Goal: Information Seeking & Learning: Compare options

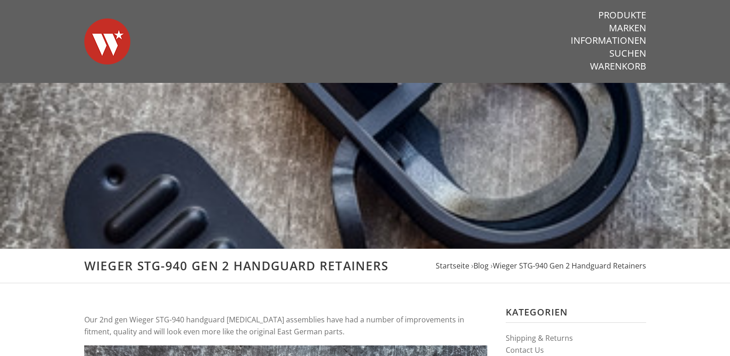
drag, startPoint x: 733, startPoint y: 30, endPoint x: 736, endPoint y: 7, distance: 23.7
click at [110, 44] on img at bounding box center [107, 41] width 46 height 64
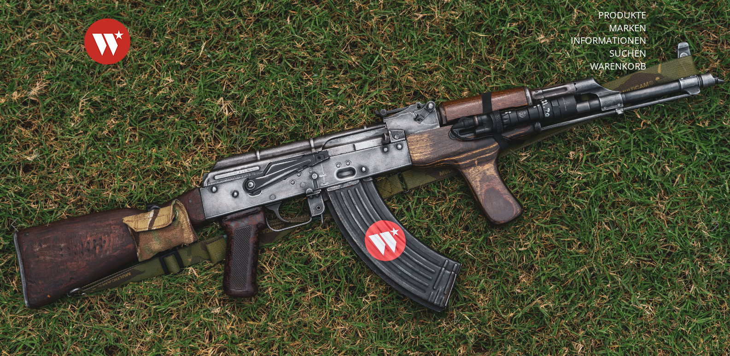
drag, startPoint x: 736, startPoint y: 167, endPoint x: 736, endPoint y: -5, distance: 171.8
click at [632, 30] on link "Marken" at bounding box center [627, 28] width 37 height 12
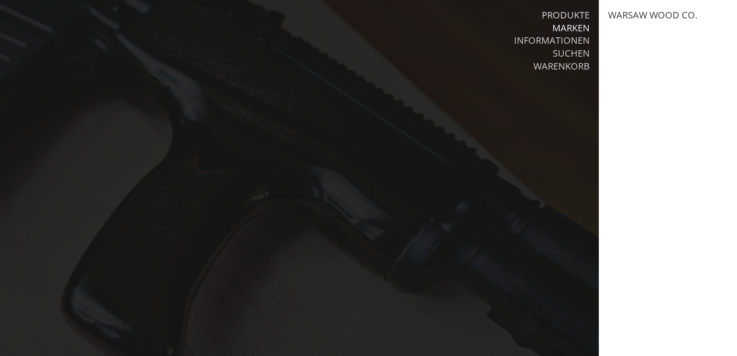
click at [574, 16] on link "Produkte" at bounding box center [566, 15] width 48 height 12
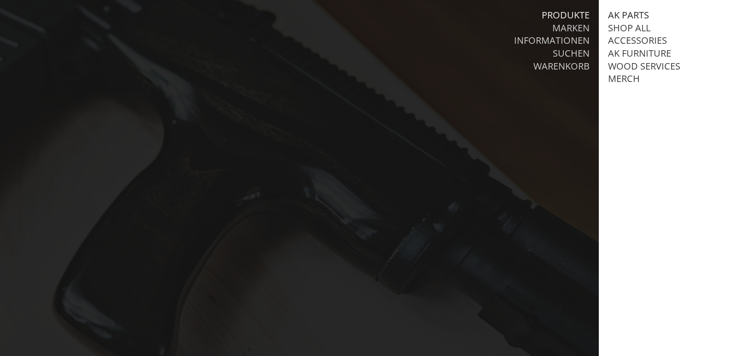
click at [627, 14] on link "AK Parts" at bounding box center [628, 15] width 41 height 12
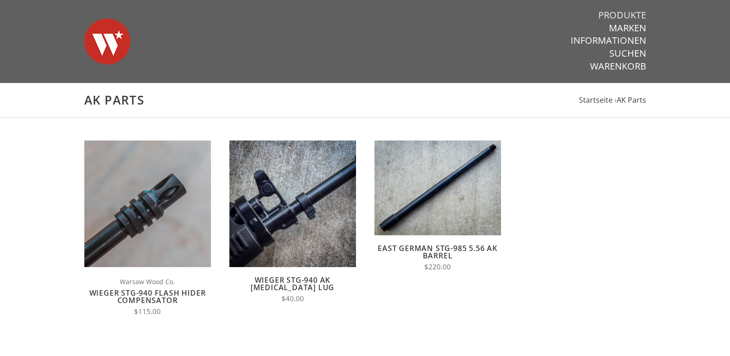
click at [637, 16] on link "Produkte" at bounding box center [622, 15] width 48 height 12
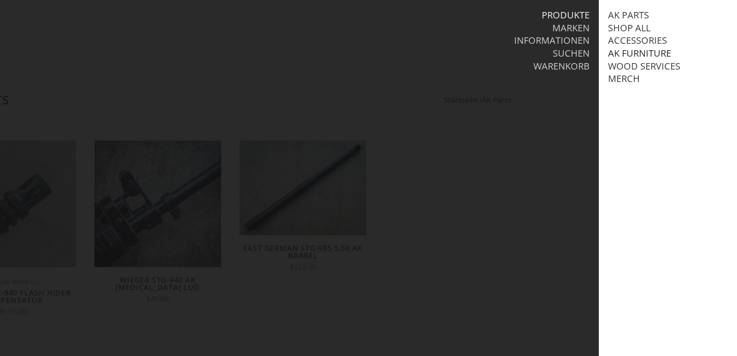
click at [648, 55] on link "AK Furniture" at bounding box center [639, 53] width 63 height 12
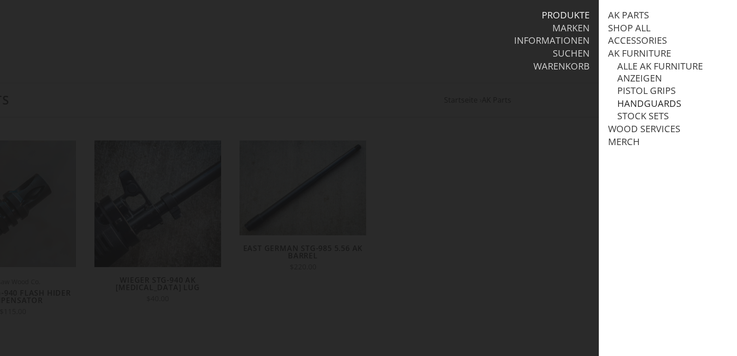
click at [653, 105] on link "Handguards" at bounding box center [649, 104] width 64 height 12
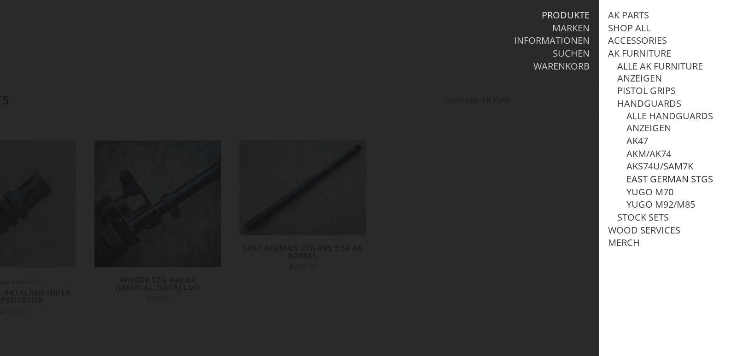
click at [687, 181] on link "East German STGs" at bounding box center [669, 179] width 87 height 12
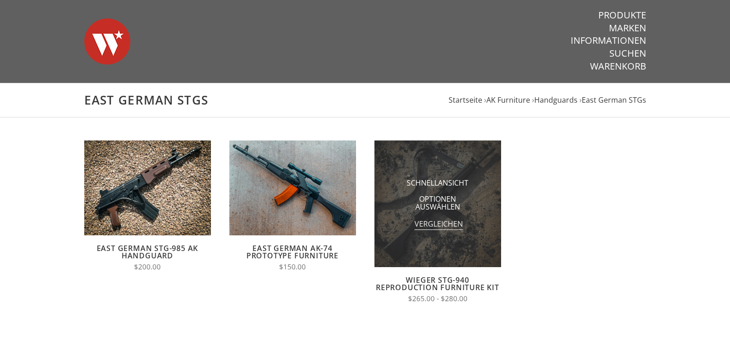
click at [438, 226] on span "Vergleichen" at bounding box center [439, 225] width 48 height 12
click at [413, 227] on input "Vergleichen" at bounding box center [413, 227] width 0 height 0
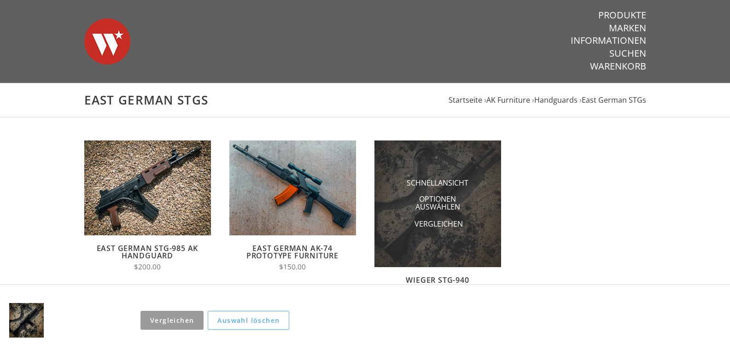
click at [475, 215] on li "Optionen auswählen" at bounding box center [438, 204] width 92 height 24
click at [446, 178] on span "Schnellansicht" at bounding box center [438, 184] width 62 height 12
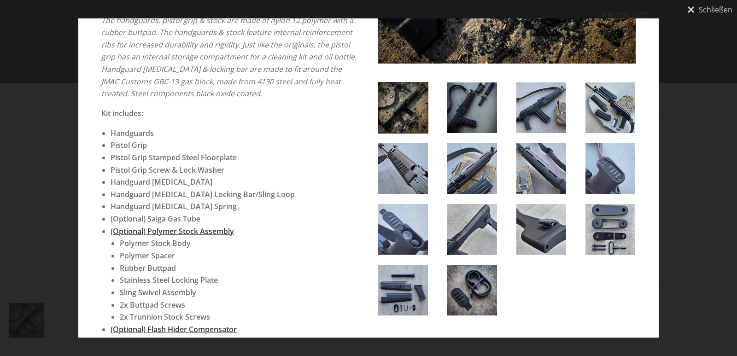
scroll to position [231, 0]
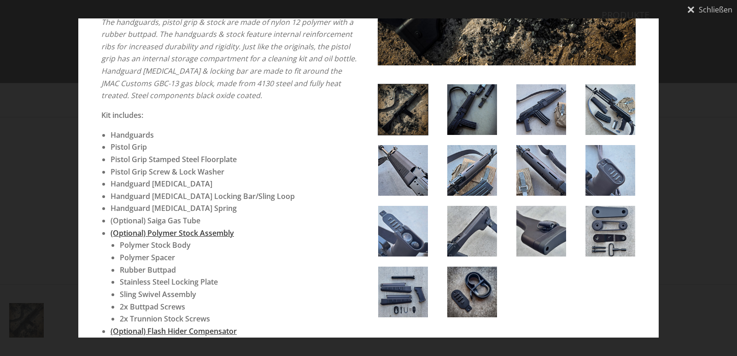
click at [404, 307] on img at bounding box center [403, 292] width 50 height 51
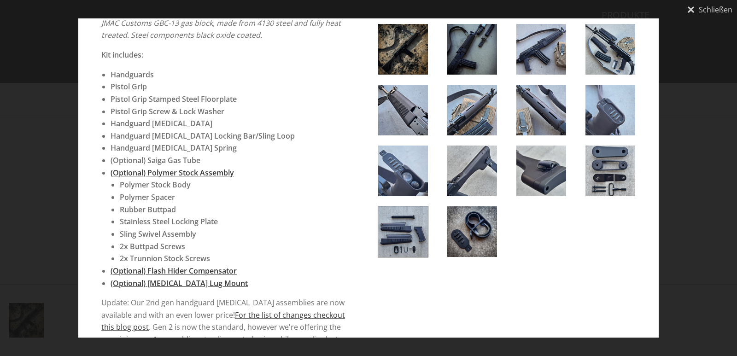
scroll to position [314, 0]
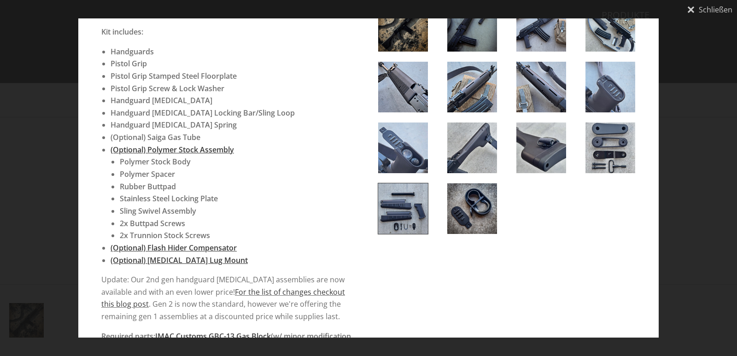
click at [486, 152] on img at bounding box center [472, 148] width 50 height 51
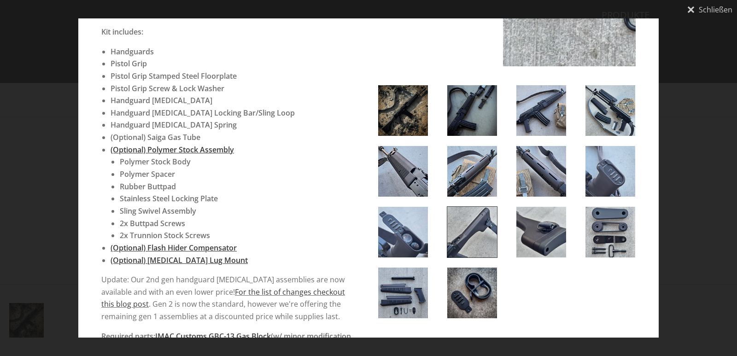
scroll to position [398, 0]
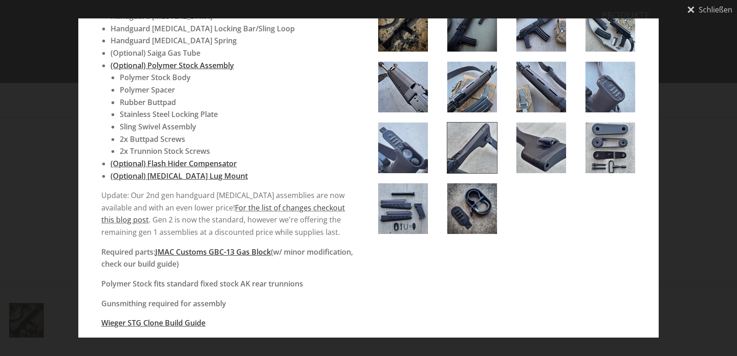
click at [549, 148] on img at bounding box center [541, 148] width 50 height 51
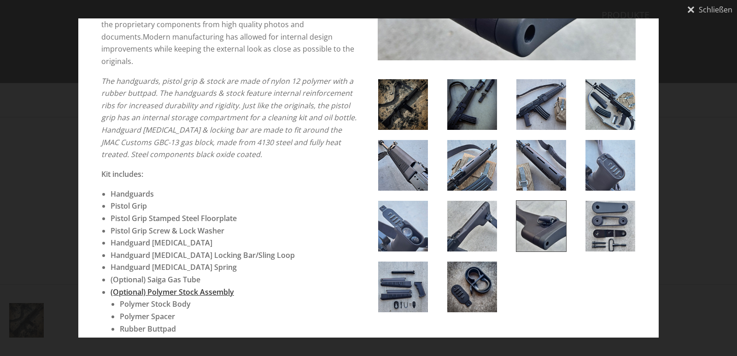
scroll to position [158, 0]
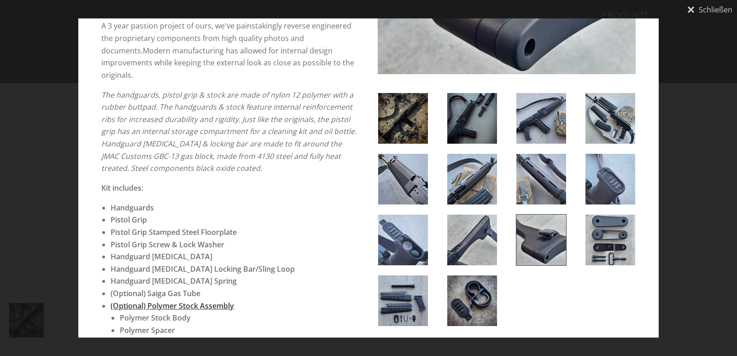
click at [460, 173] on img at bounding box center [472, 179] width 50 height 51
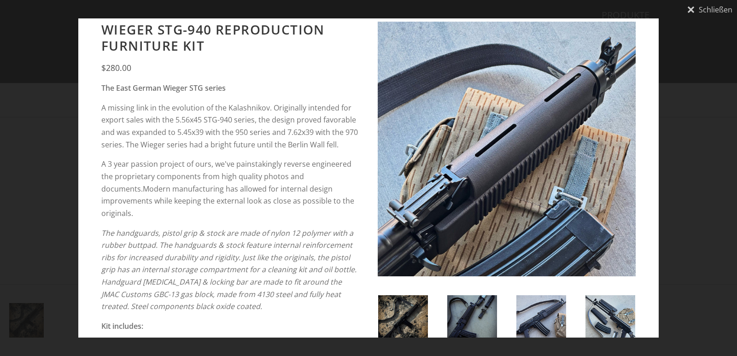
scroll to position [66, 0]
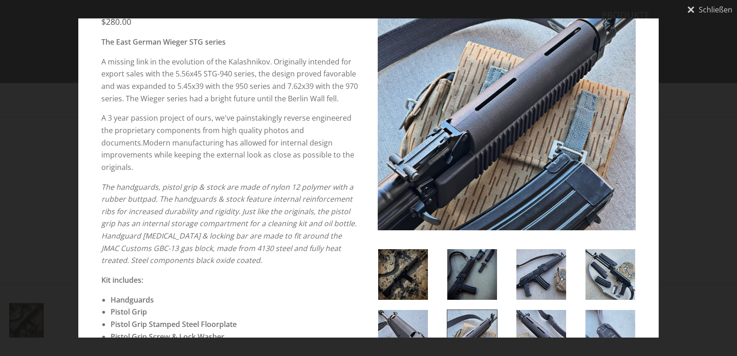
click at [535, 278] on img at bounding box center [541, 274] width 50 height 51
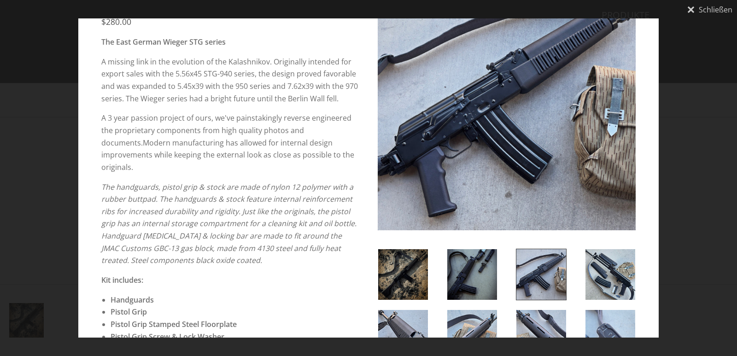
click at [594, 291] on img at bounding box center [610, 274] width 50 height 51
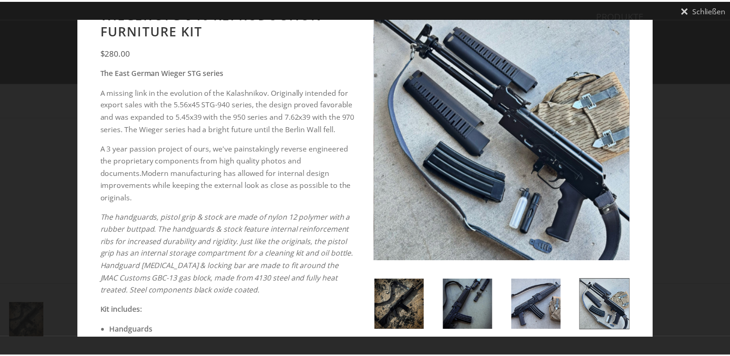
scroll to position [20, 0]
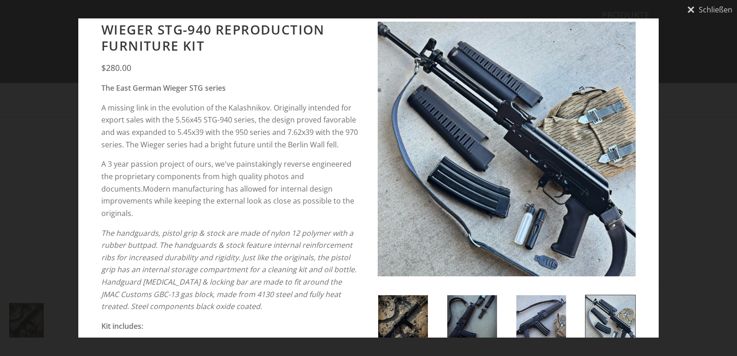
click at [397, 312] on img at bounding box center [403, 320] width 50 height 51
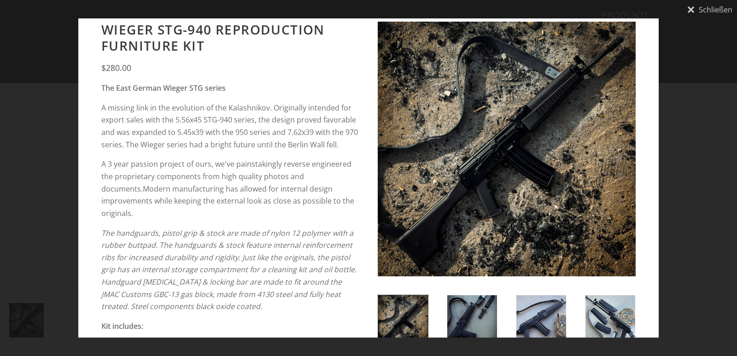
click at [710, 145] on div "Schließen" at bounding box center [368, 178] width 737 height 356
